Goal: Task Accomplishment & Management: Manage account settings

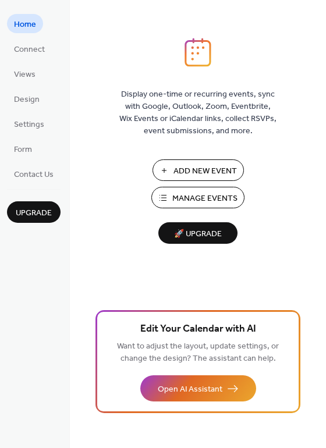
click at [176, 176] on span "Add New Event" at bounding box center [205, 171] width 63 height 12
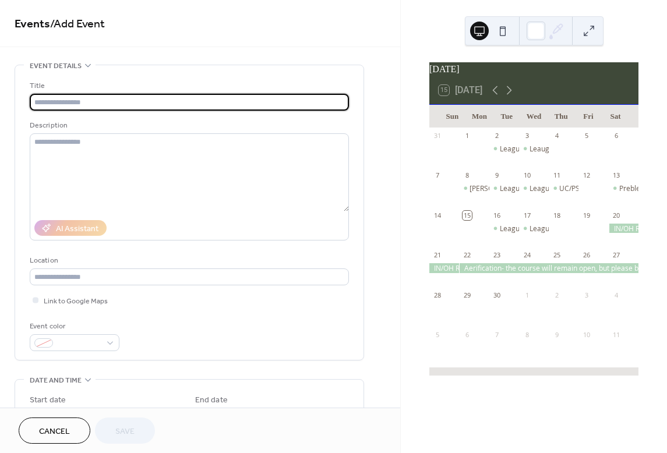
click at [117, 104] on input "text" at bounding box center [189, 102] width 319 height 17
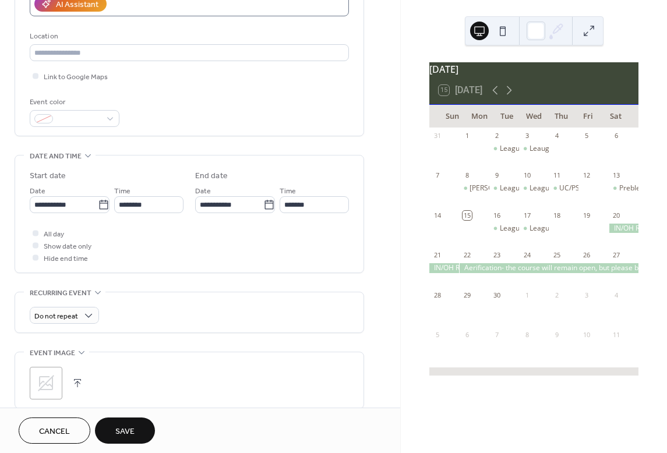
scroll to position [233, 0]
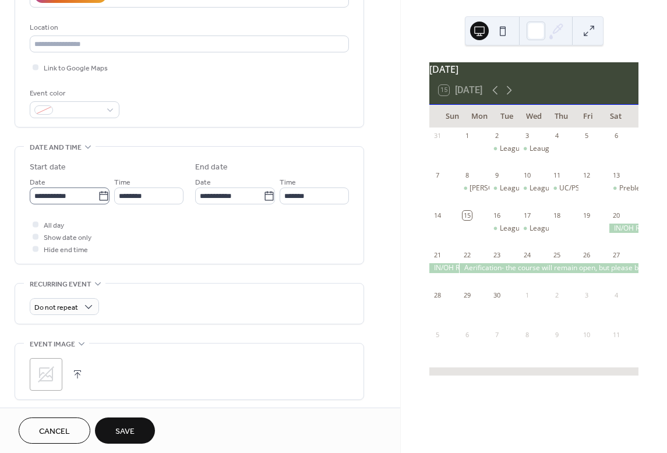
type input "**********"
click at [100, 201] on icon at bounding box center [104, 196] width 12 height 12
click at [98, 201] on input "**********" at bounding box center [64, 196] width 68 height 17
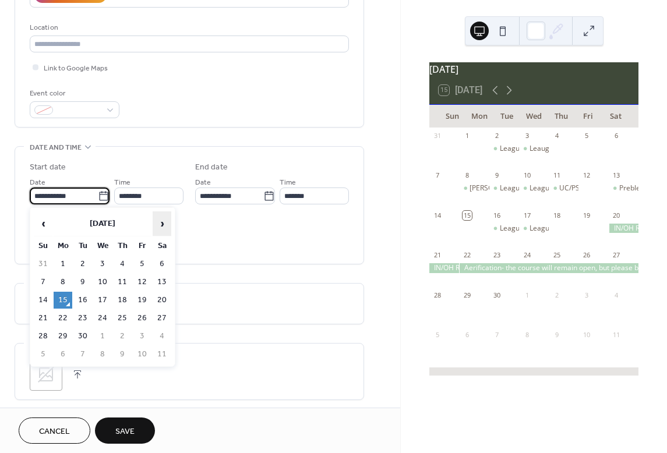
click at [166, 223] on span "›" at bounding box center [161, 223] width 17 height 23
click at [41, 301] on td "14" at bounding box center [43, 300] width 19 height 17
type input "**********"
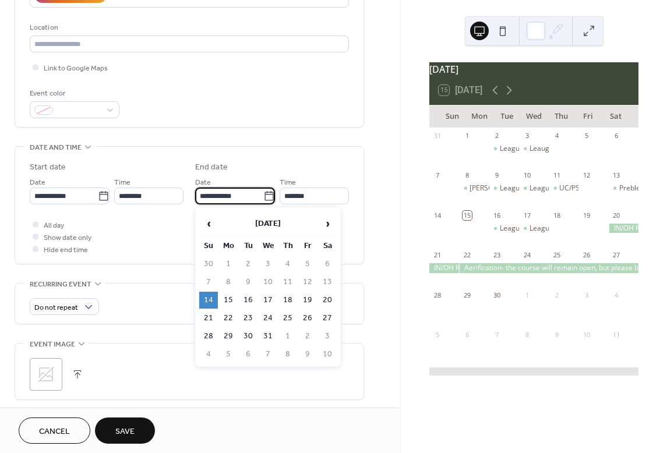
click at [217, 193] on input "**********" at bounding box center [229, 196] width 68 height 17
click at [323, 221] on span "›" at bounding box center [327, 223] width 17 height 23
click at [284, 260] on td "1" at bounding box center [287, 264] width 19 height 17
type input "**********"
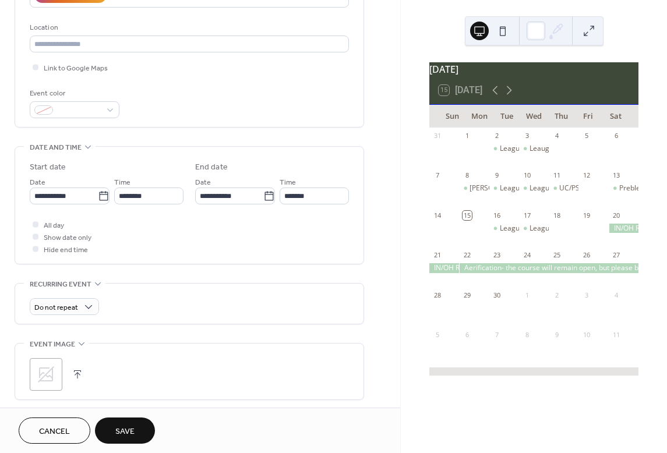
click at [135, 426] on span "Save" at bounding box center [124, 432] width 19 height 12
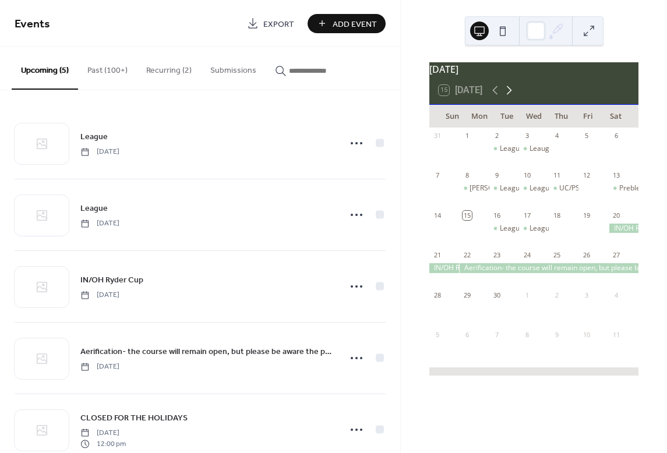
click at [511, 97] on icon at bounding box center [509, 90] width 14 height 14
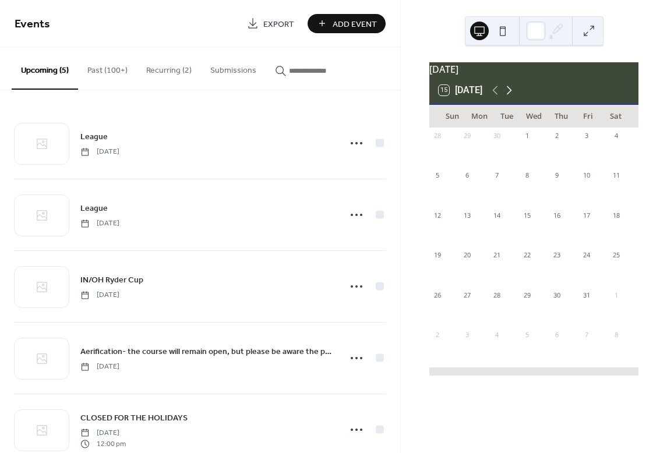
click at [511, 97] on icon at bounding box center [509, 90] width 14 height 14
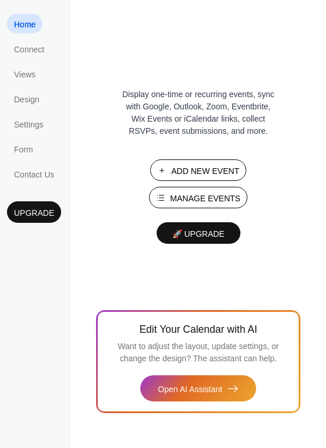
click at [177, 198] on span "Manage Events" at bounding box center [205, 199] width 70 height 12
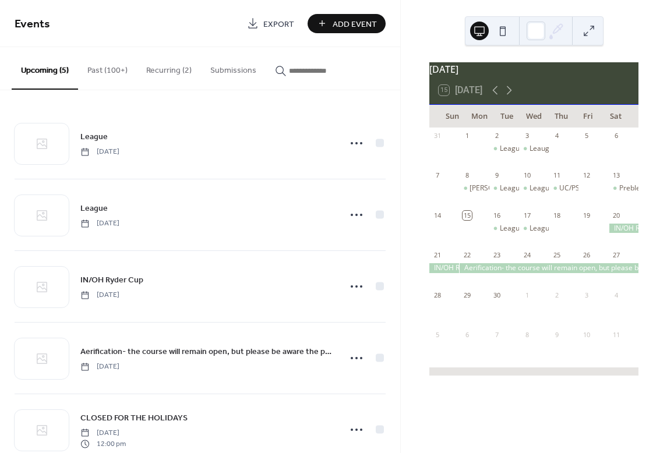
click at [519, 94] on div "15 [DATE]" at bounding box center [533, 90] width 209 height 28
click at [502, 97] on icon at bounding box center [495, 90] width 14 height 14
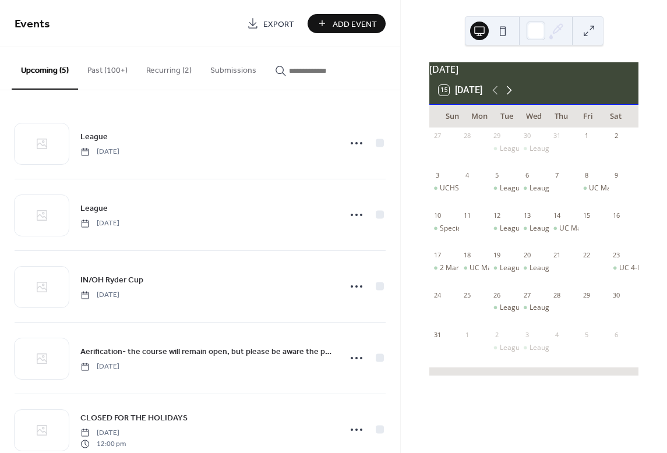
click at [511, 97] on icon at bounding box center [509, 90] width 14 height 14
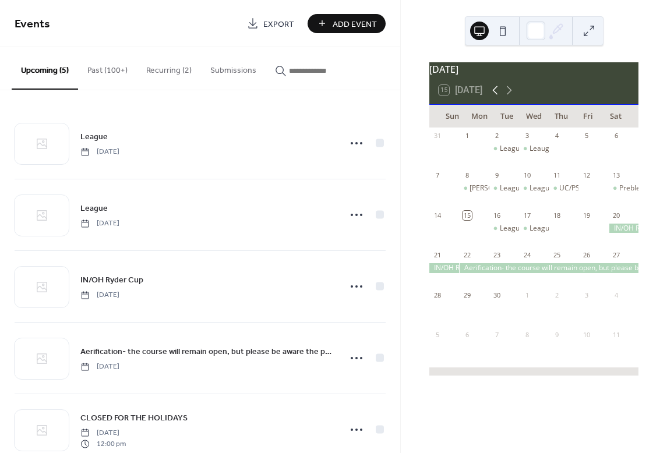
click at [492, 97] on icon at bounding box center [495, 90] width 14 height 14
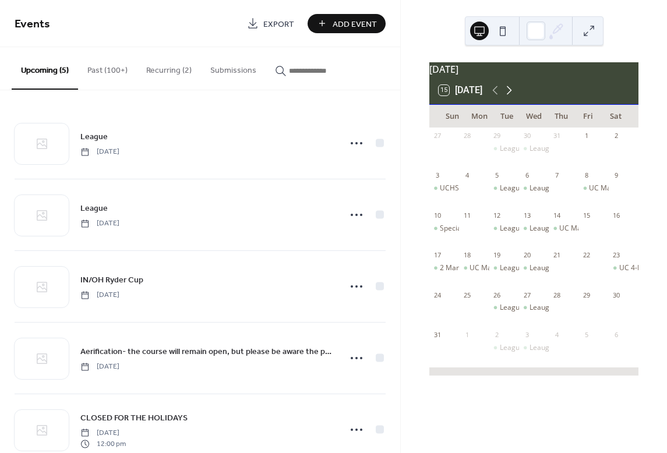
click at [513, 97] on icon at bounding box center [509, 90] width 14 height 14
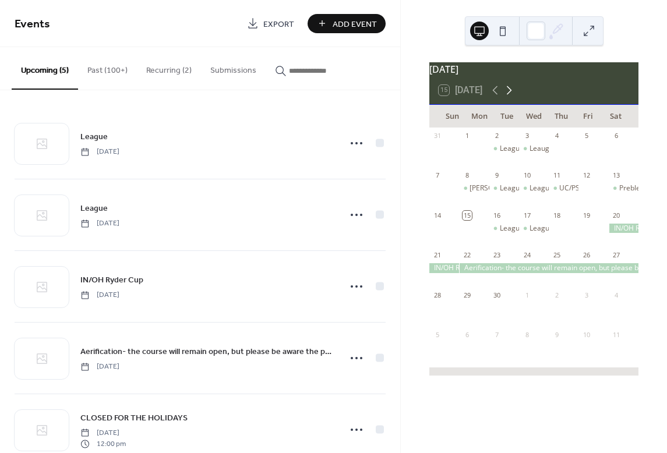
click at [513, 97] on icon at bounding box center [509, 90] width 14 height 14
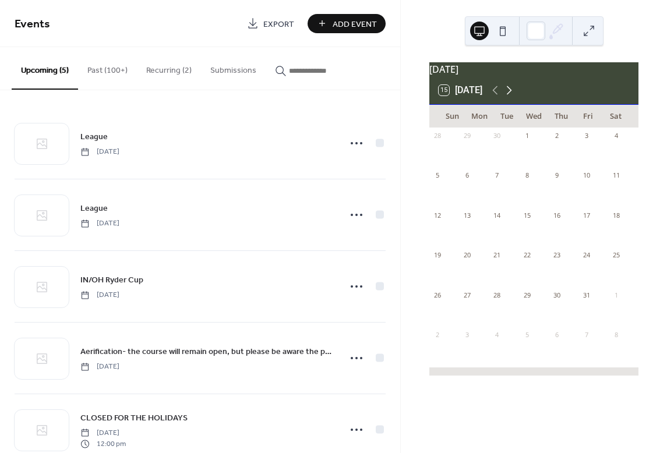
click at [513, 97] on icon at bounding box center [509, 90] width 14 height 14
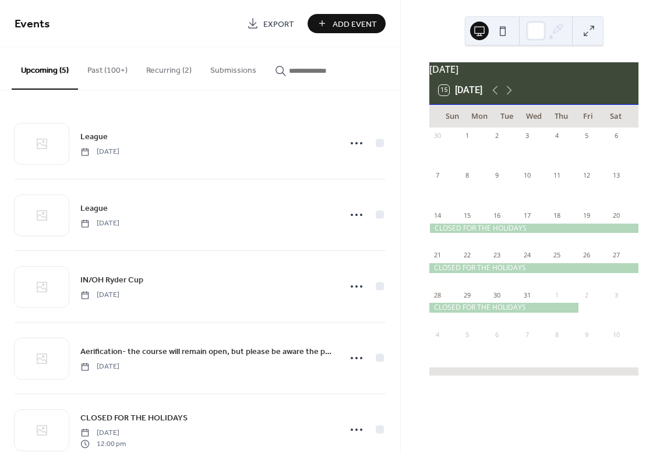
click at [600, 273] on div at bounding box center [533, 268] width 209 height 10
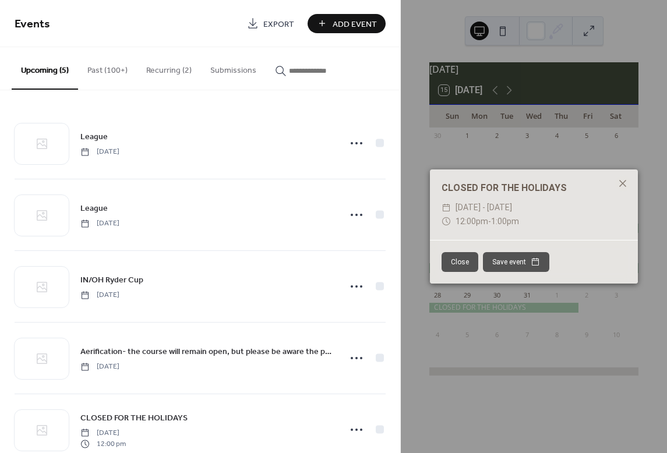
click at [512, 213] on span "Sun, Dec 14, 2025 - Thu, Jan 1, 2026" at bounding box center [483, 208] width 56 height 14
click at [617, 182] on icon at bounding box center [623, 183] width 14 height 14
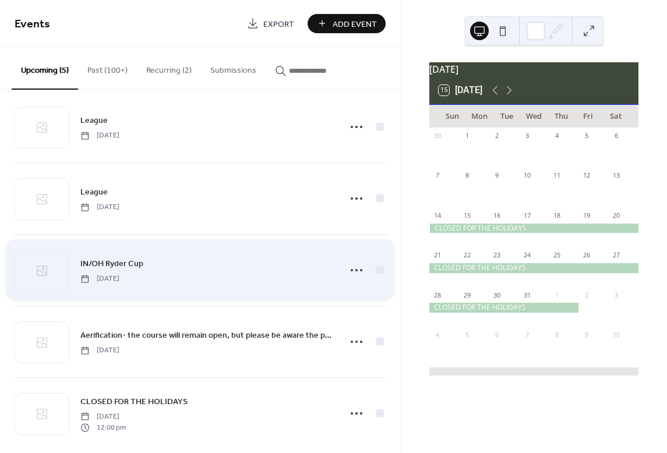
scroll to position [30, 0]
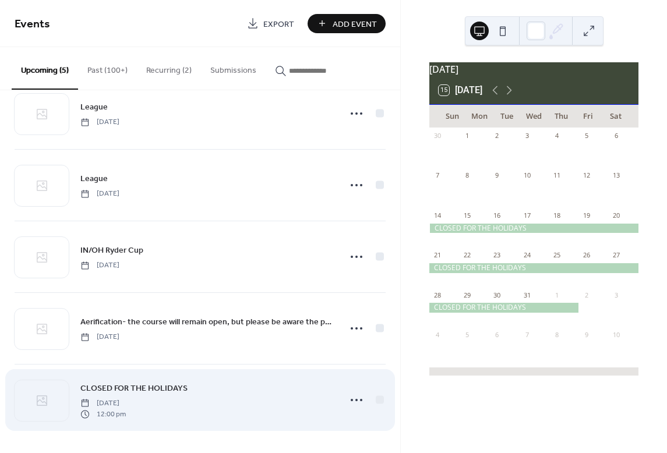
click at [215, 389] on div "CLOSED FOR THE HOLIDAYS Sunday, December 14, 2025 12:00 pm" at bounding box center [206, 399] width 253 height 37
click at [352, 396] on icon at bounding box center [356, 400] width 19 height 19
click at [355, 400] on circle at bounding box center [356, 400] width 2 height 2
click at [348, 394] on icon at bounding box center [356, 400] width 19 height 19
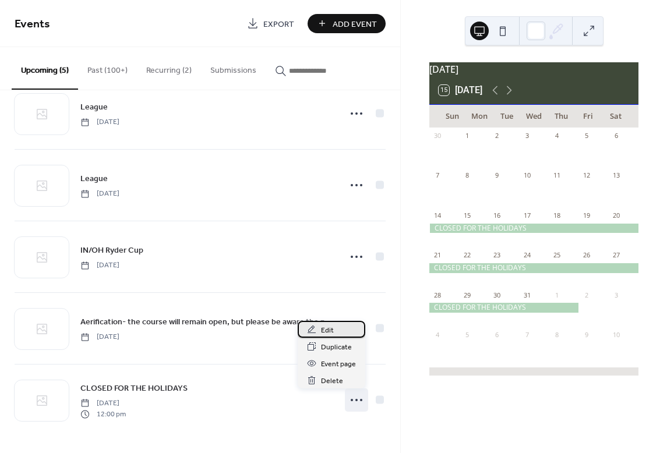
click at [327, 334] on span "Edit" at bounding box center [327, 330] width 13 height 12
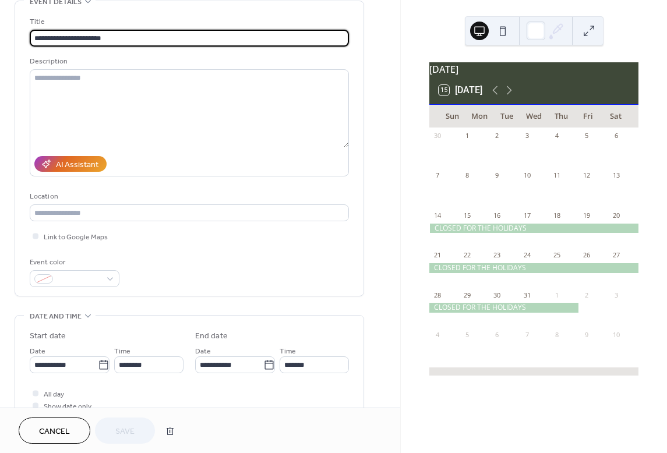
scroll to position [233, 0]
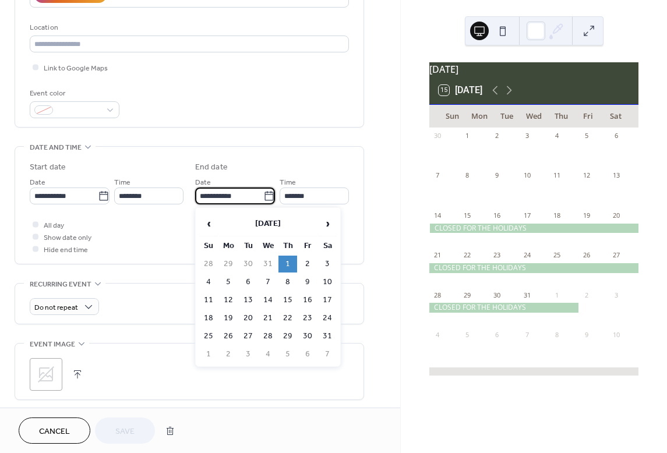
click at [222, 196] on input "**********" at bounding box center [229, 196] width 68 height 17
click at [211, 224] on span "‹" at bounding box center [208, 223] width 17 height 23
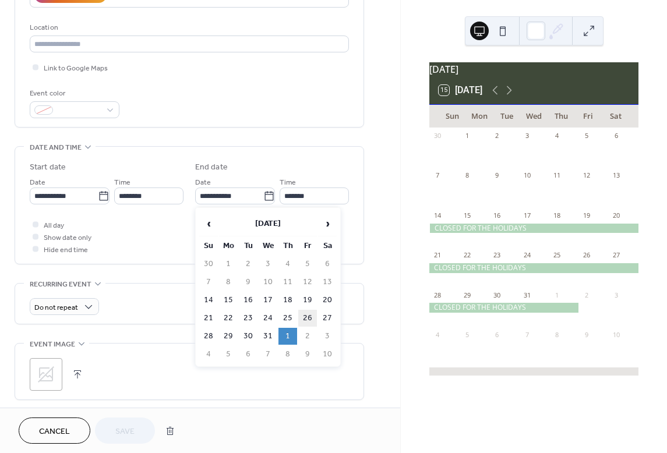
click at [309, 316] on td "26" at bounding box center [307, 318] width 19 height 17
type input "**********"
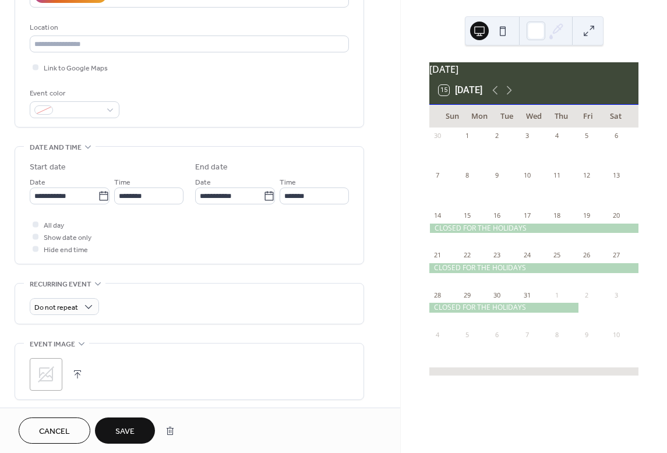
click at [126, 426] on span "Save" at bounding box center [124, 432] width 19 height 12
